Goal: Use online tool/utility: Utilize a website feature to perform a specific function

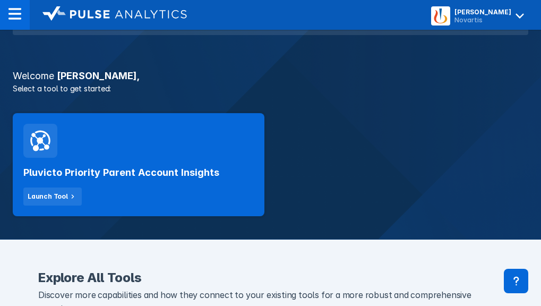
scroll to position [213, 0]
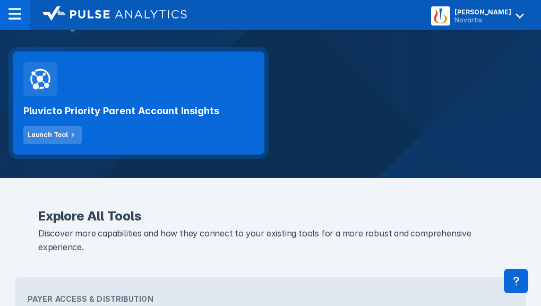
click at [58, 131] on div "Launch Tool" at bounding box center [48, 135] width 40 height 10
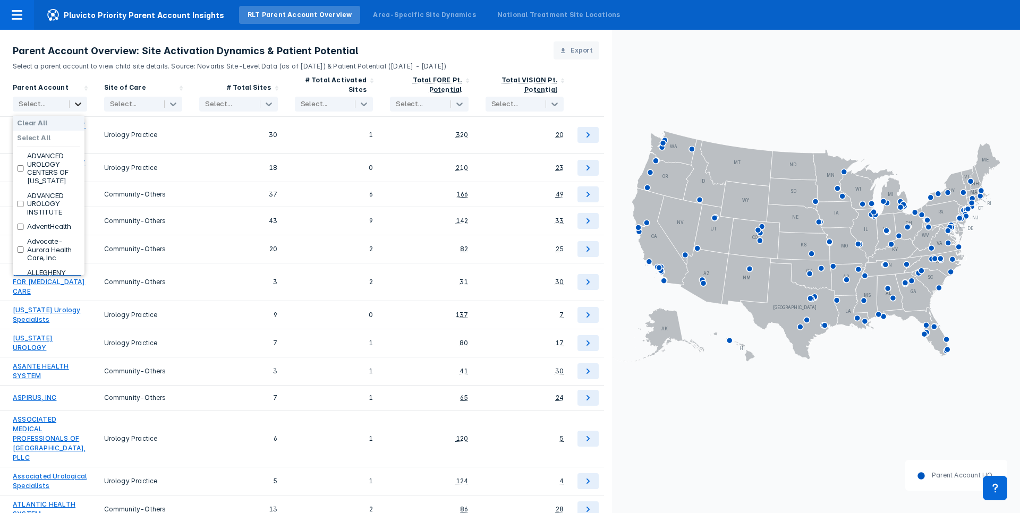
click at [76, 101] on icon at bounding box center [78, 104] width 11 height 11
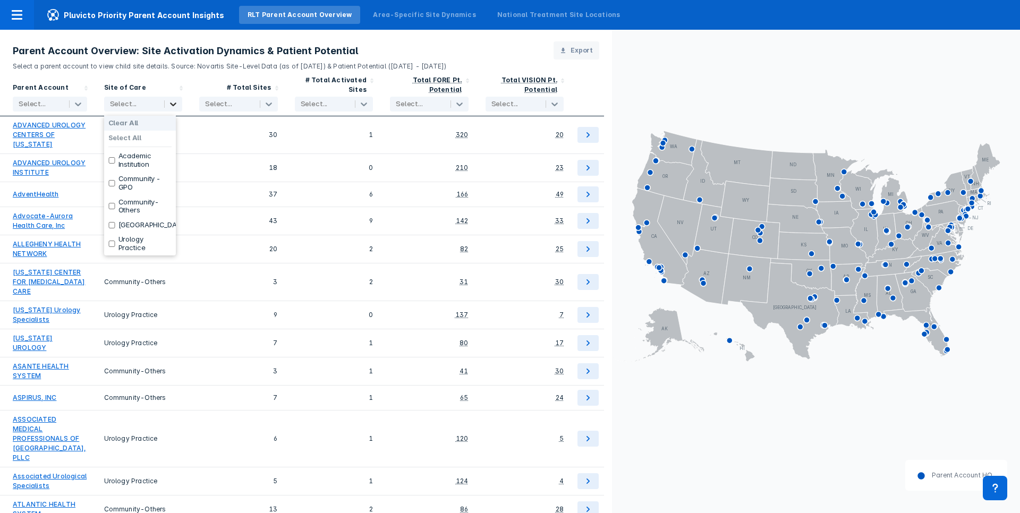
click at [171, 104] on icon at bounding box center [173, 105] width 6 height 4
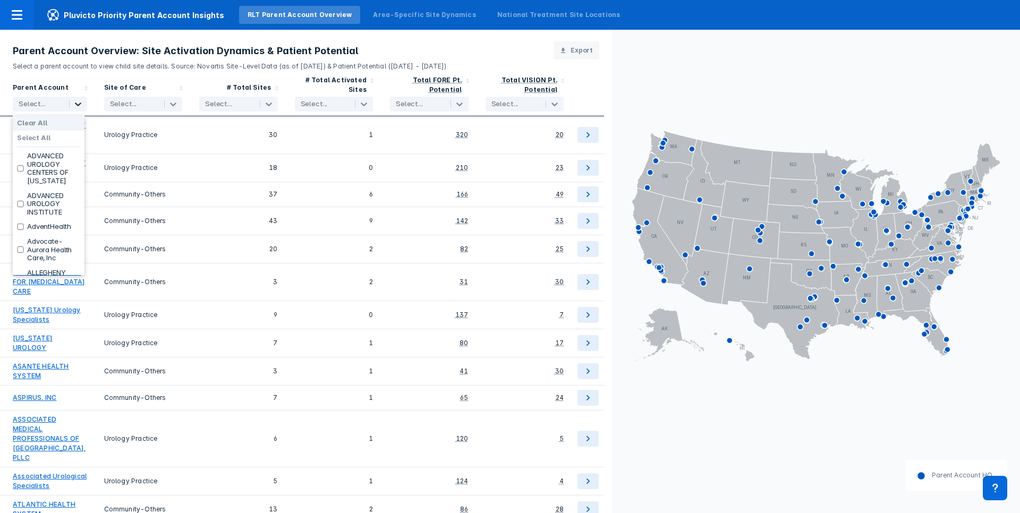
click at [79, 101] on icon at bounding box center [78, 104] width 11 height 11
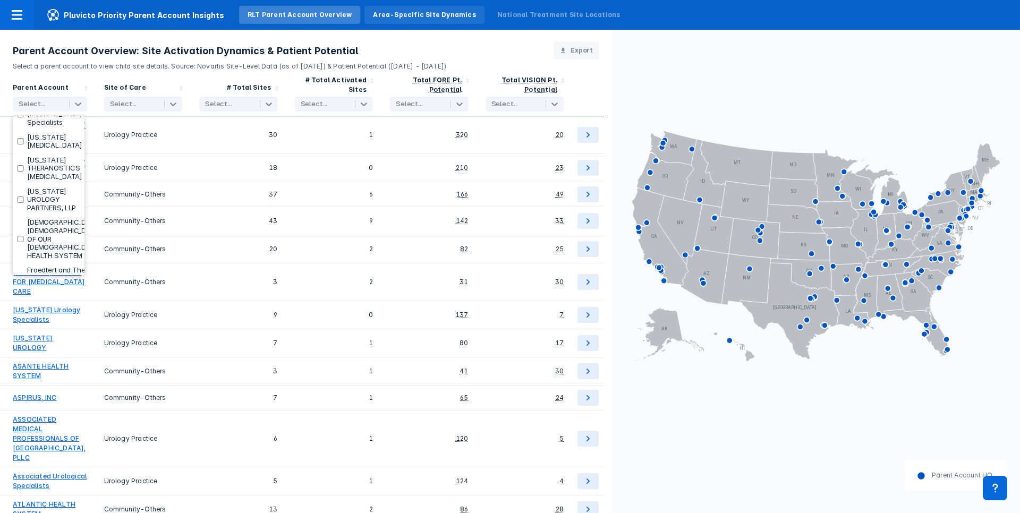
click at [383, 14] on div "Area-Specific Site Dynamics" at bounding box center [424, 15] width 103 height 10
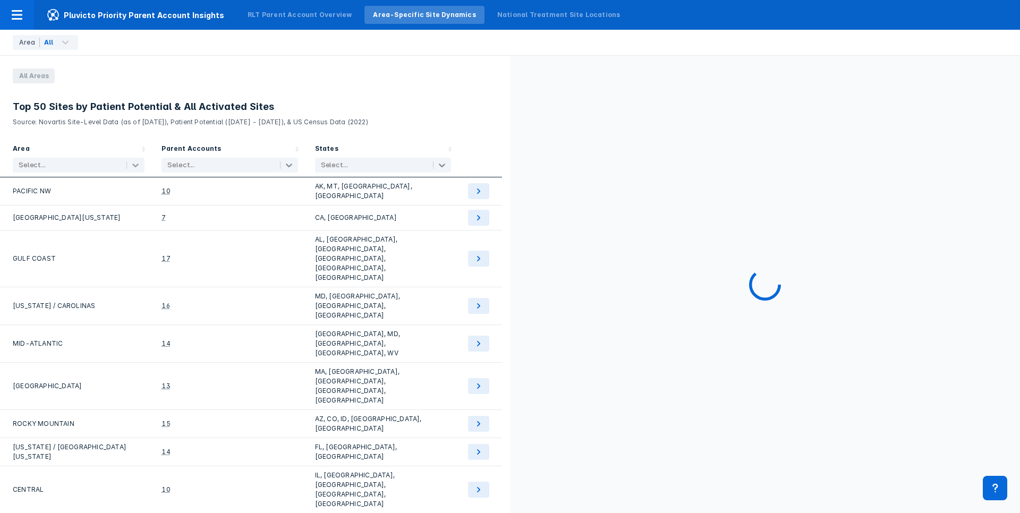
click at [130, 166] on icon at bounding box center [135, 165] width 11 height 11
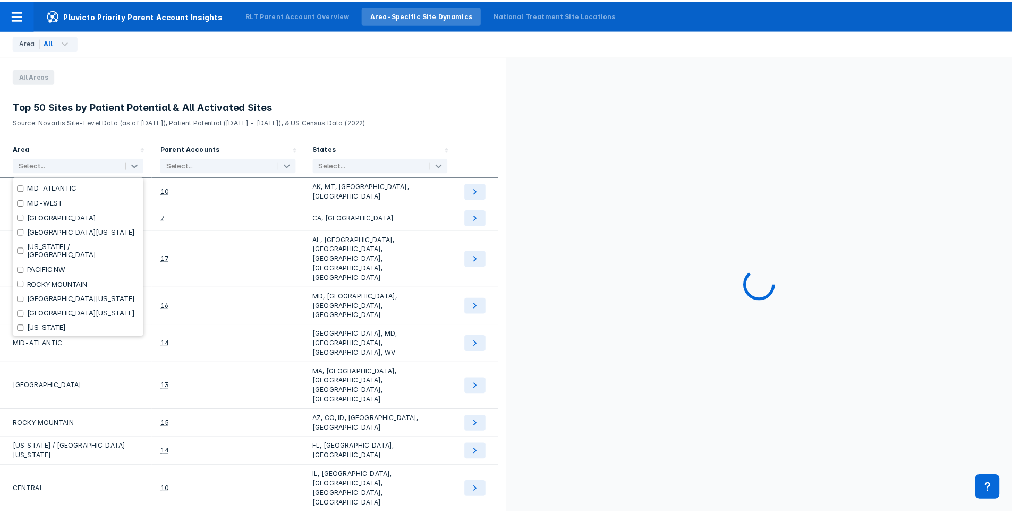
scroll to position [137, 0]
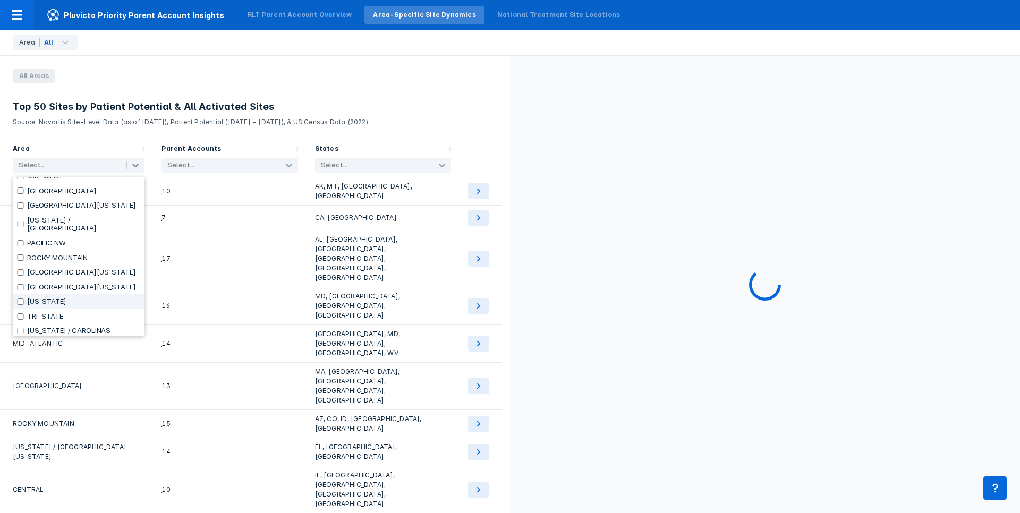
click at [22, 299] on input "checkbox" at bounding box center [20, 302] width 7 height 6
checkbox input "true"
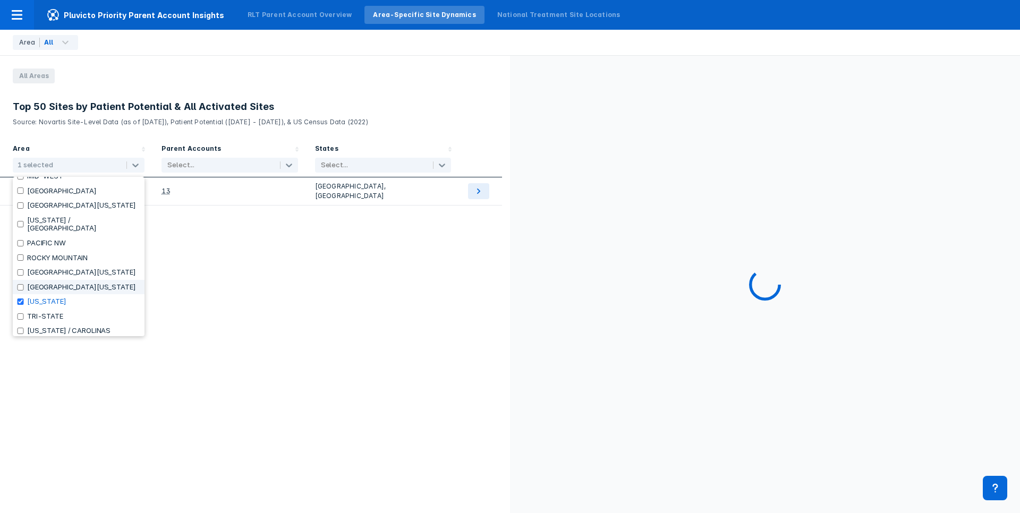
click at [214, 259] on div "Area option [US_STATE], selected. 20 results available. Use Up and Down to choo…" at bounding box center [255, 326] width 510 height 372
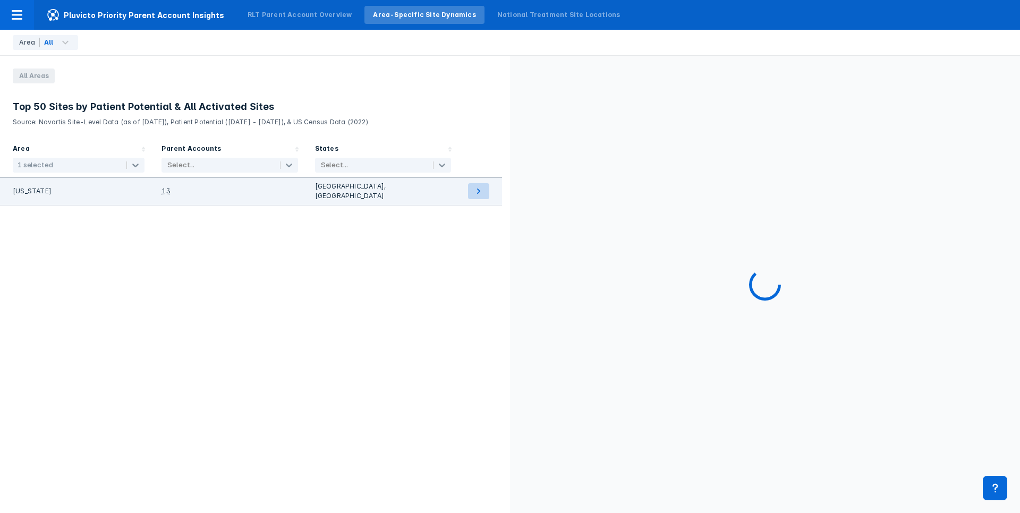
click at [484, 189] on icon at bounding box center [478, 191] width 13 height 13
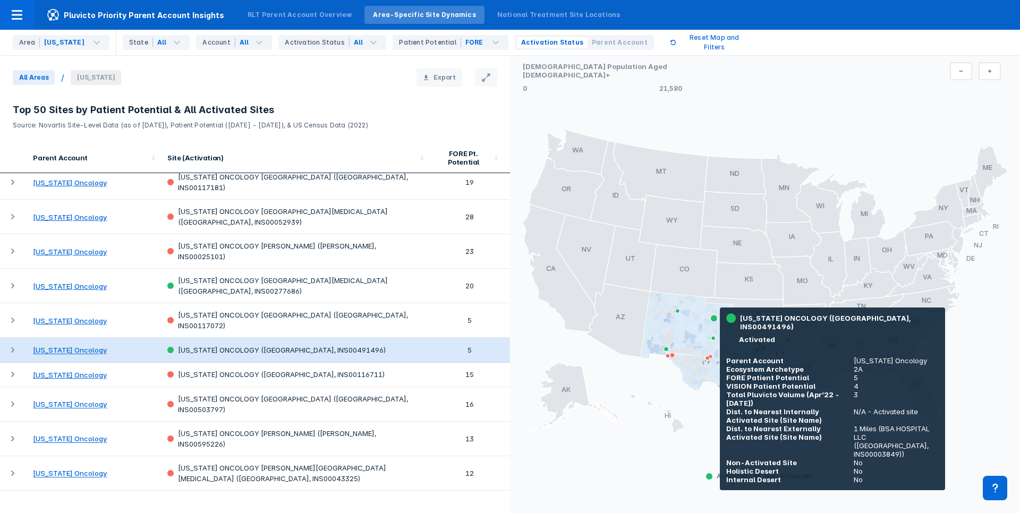
scroll to position [213, 0]
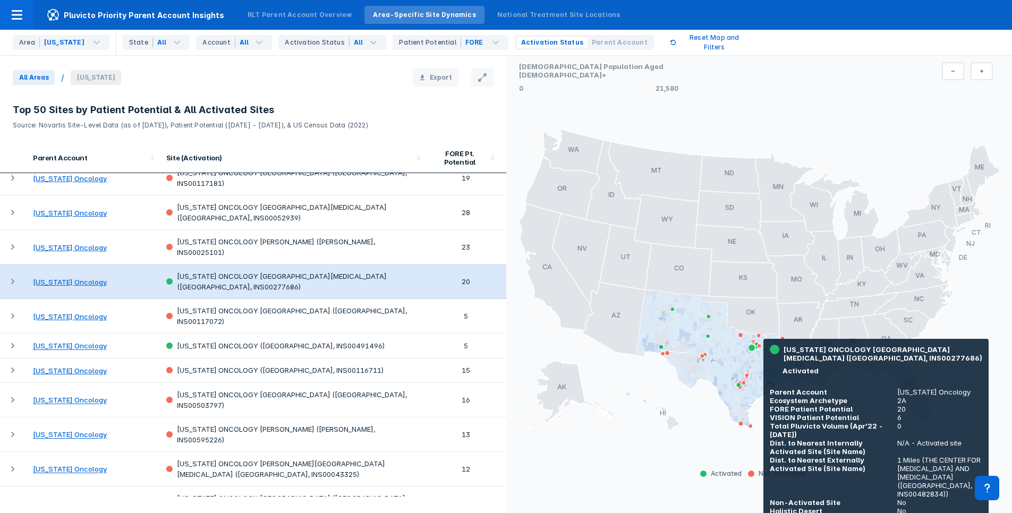
click at [70, 278] on link "[US_STATE] Oncology" at bounding box center [70, 282] width 74 height 9
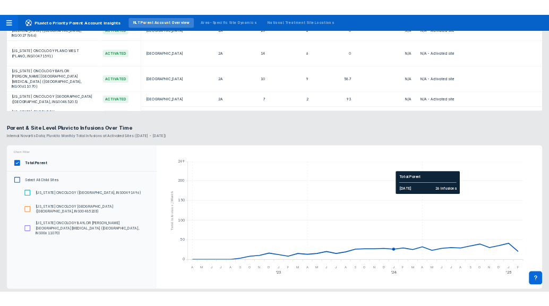
scroll to position [930, 0]
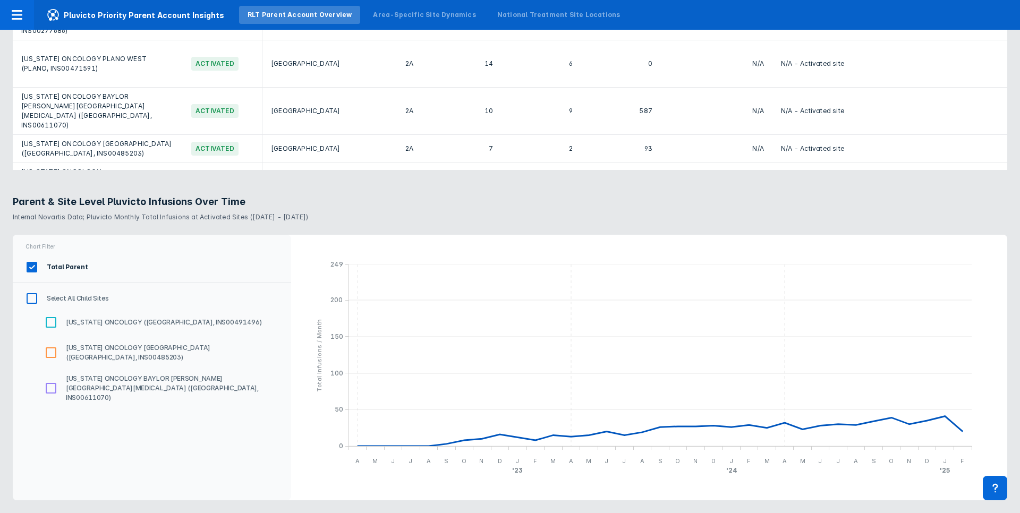
click at [31, 298] on input "Select All Child Sites" at bounding box center [32, 299] width 18 height 18
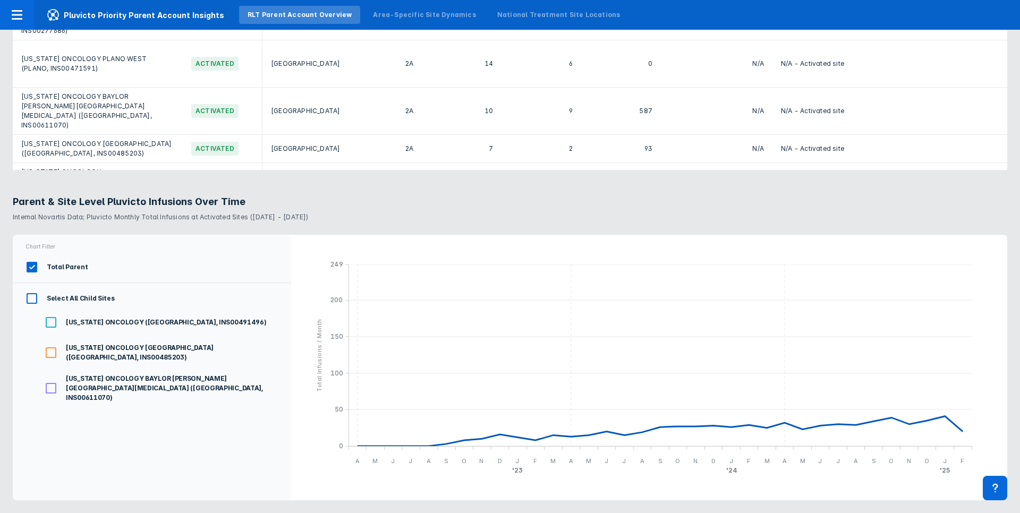
checkbox input "true"
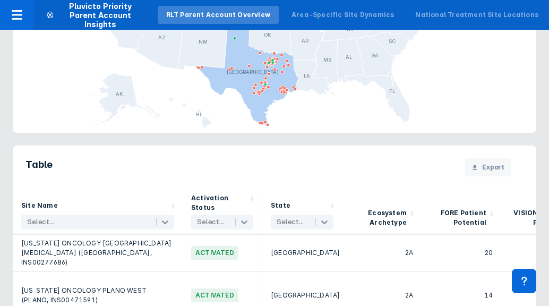
scroll to position [1162, 0]
